Goal: Navigation & Orientation: Find specific page/section

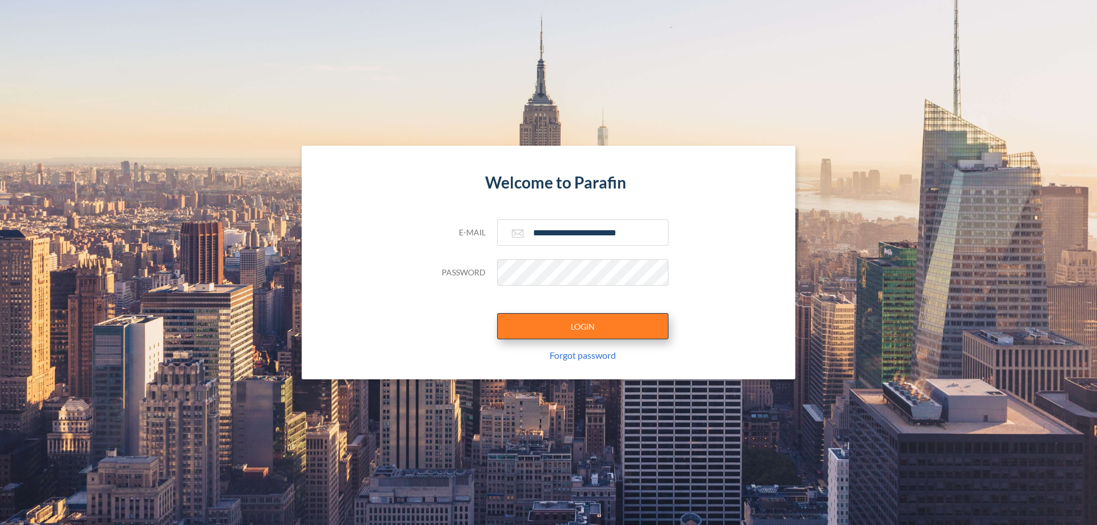
click at [583, 326] on button "LOGIN" at bounding box center [582, 326] width 171 height 26
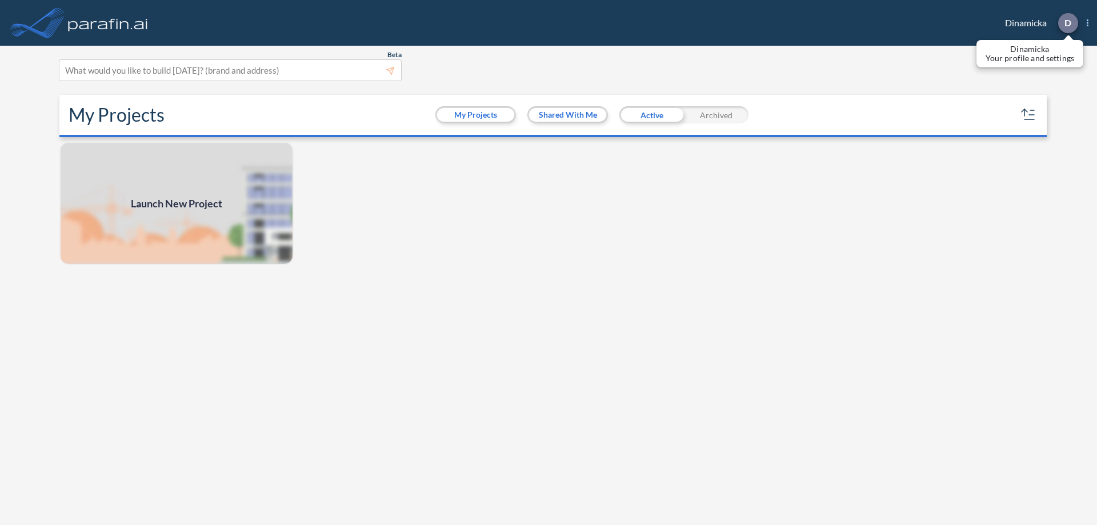
click at [1067, 23] on p "D" at bounding box center [1067, 23] width 7 height 10
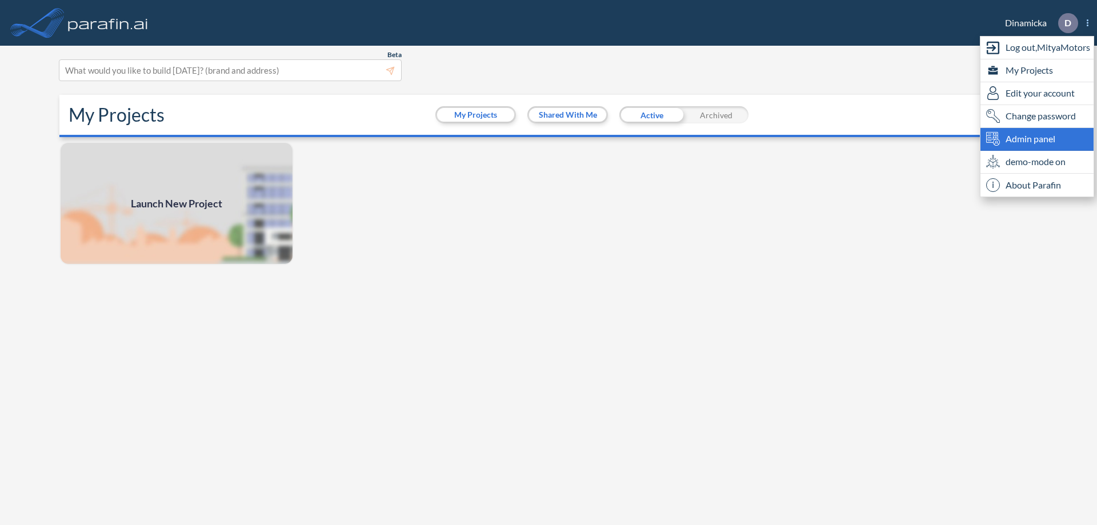
click at [1037, 139] on span "Admin panel" at bounding box center [1030, 139] width 50 height 14
